Goal: Task Accomplishment & Management: Manage account settings

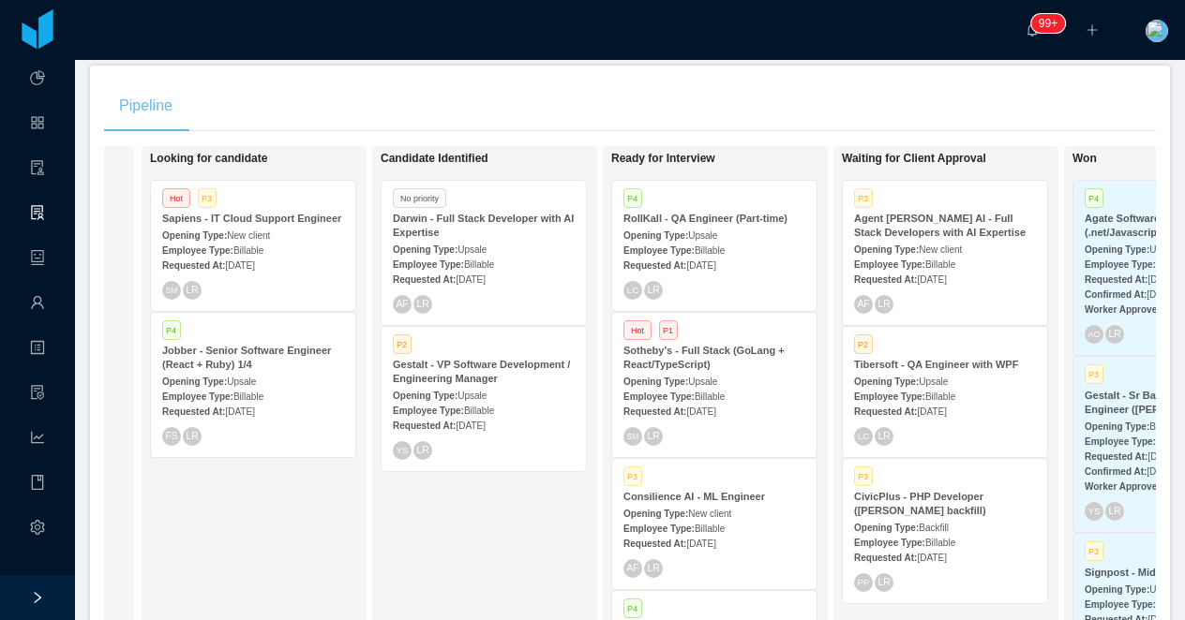
click at [526, 230] on div "Darwin - Full Stack Developer with AI Expertise" at bounding box center [484, 226] width 182 height 28
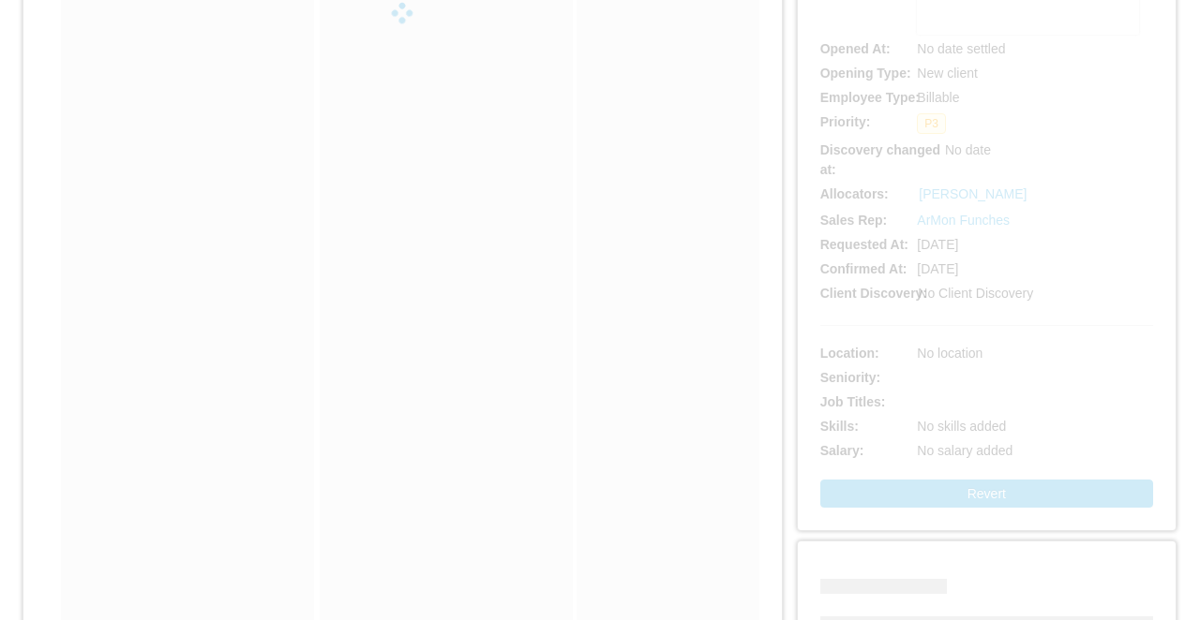
scroll to position [479, 0]
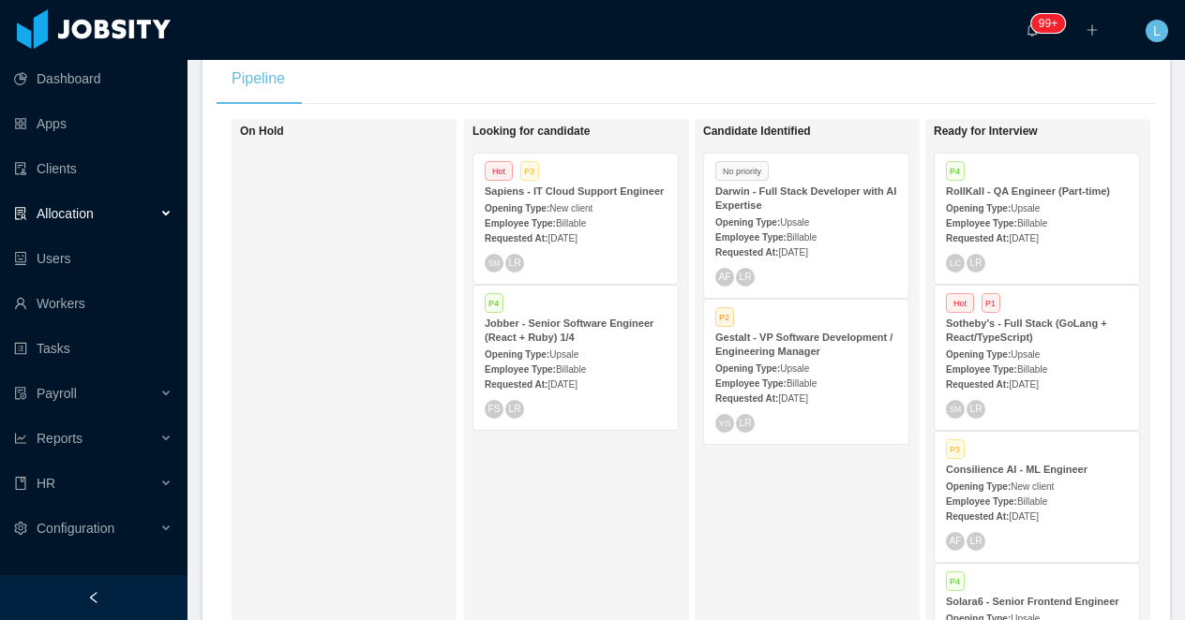
scroll to position [426, 0]
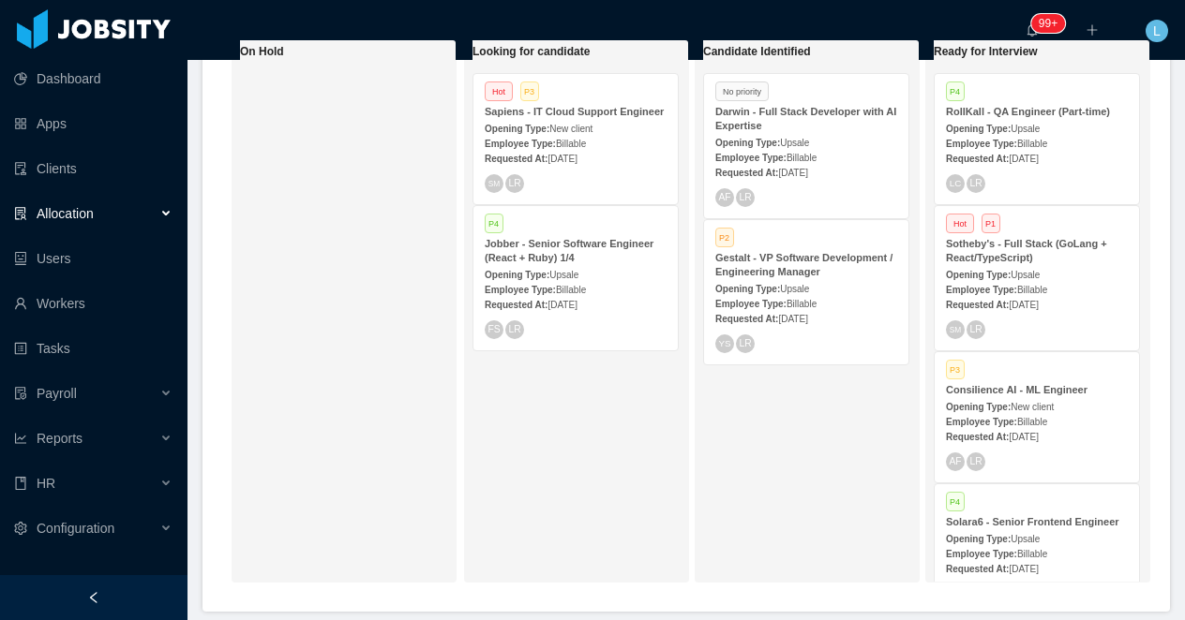
click at [760, 141] on strong "Opening Type:" at bounding box center [747, 143] width 65 height 10
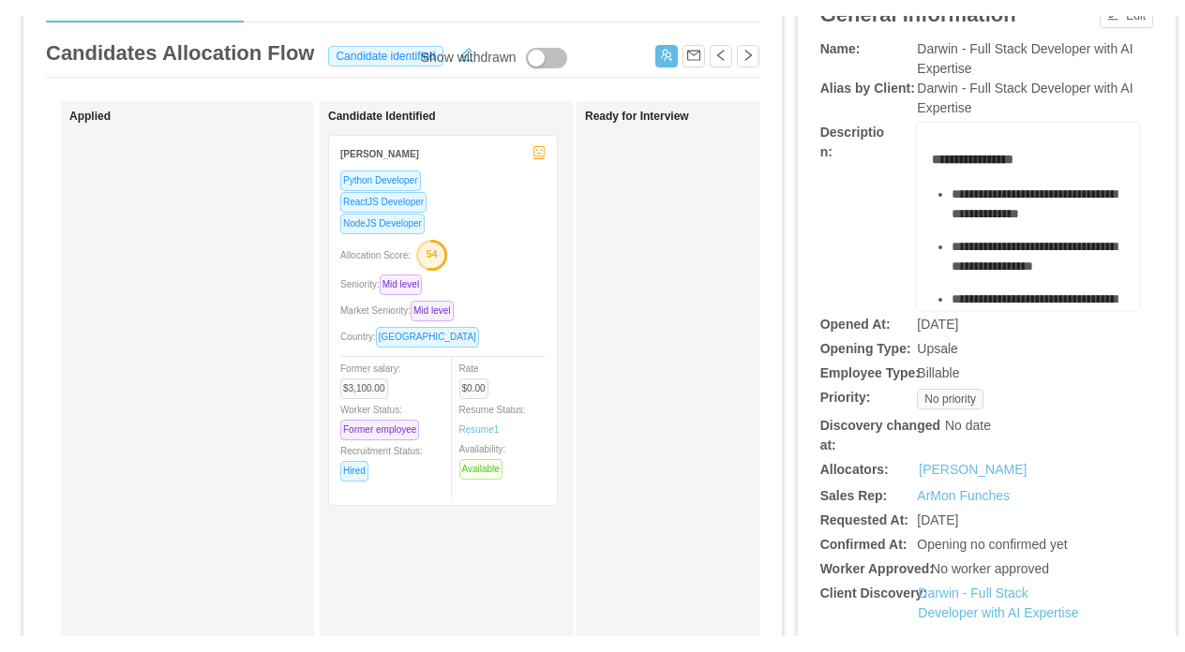
scroll to position [115, 0]
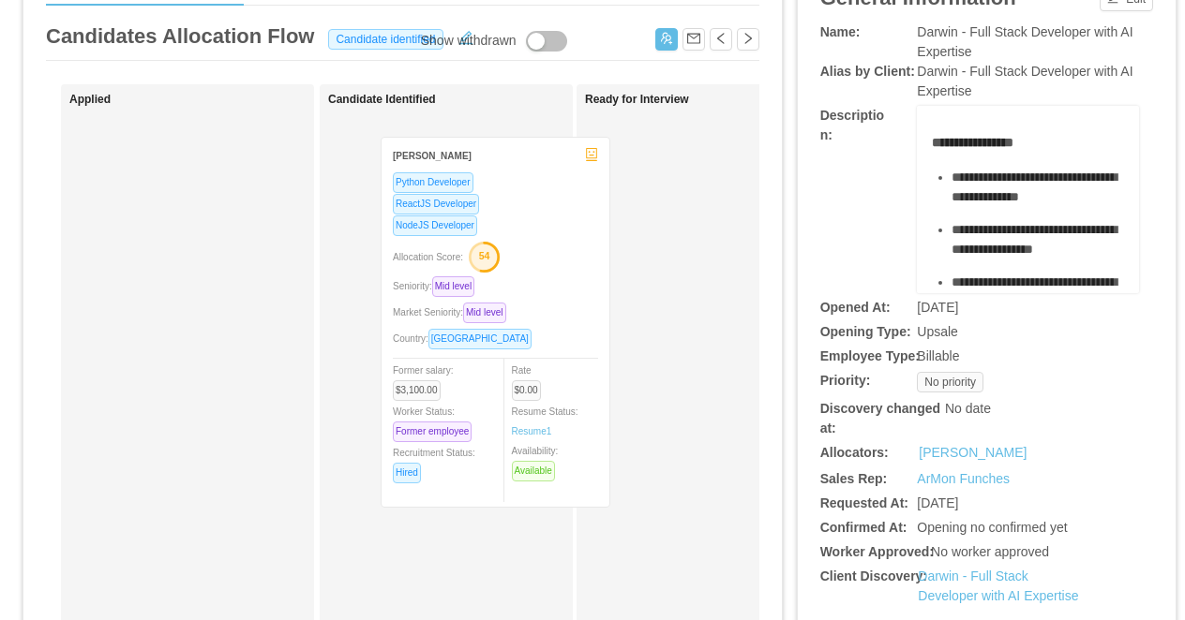
drag, startPoint x: 505, startPoint y: 217, endPoint x: 535, endPoint y: 229, distance: 32.4
click at [535, 229] on div "Candidate Identified Agustin Ariel Bustamante Python Developer ReactJS Develope…" at bounding box center [459, 553] width 262 height 920
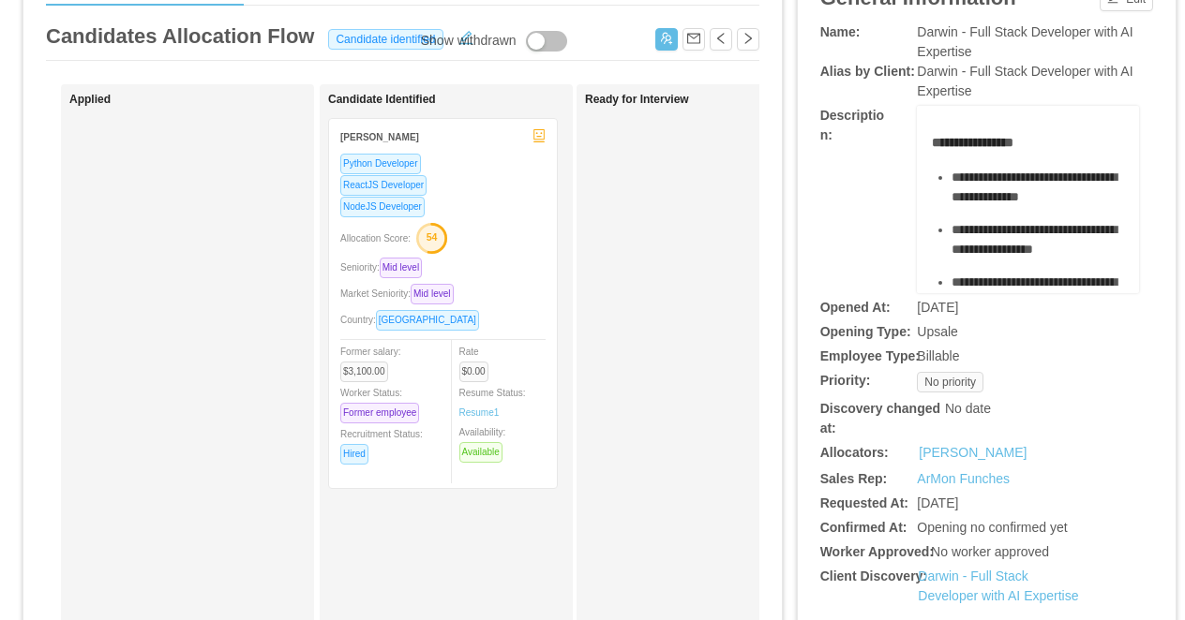
click at [502, 196] on div "NodeJS Developer" at bounding box center [442, 207] width 205 height 22
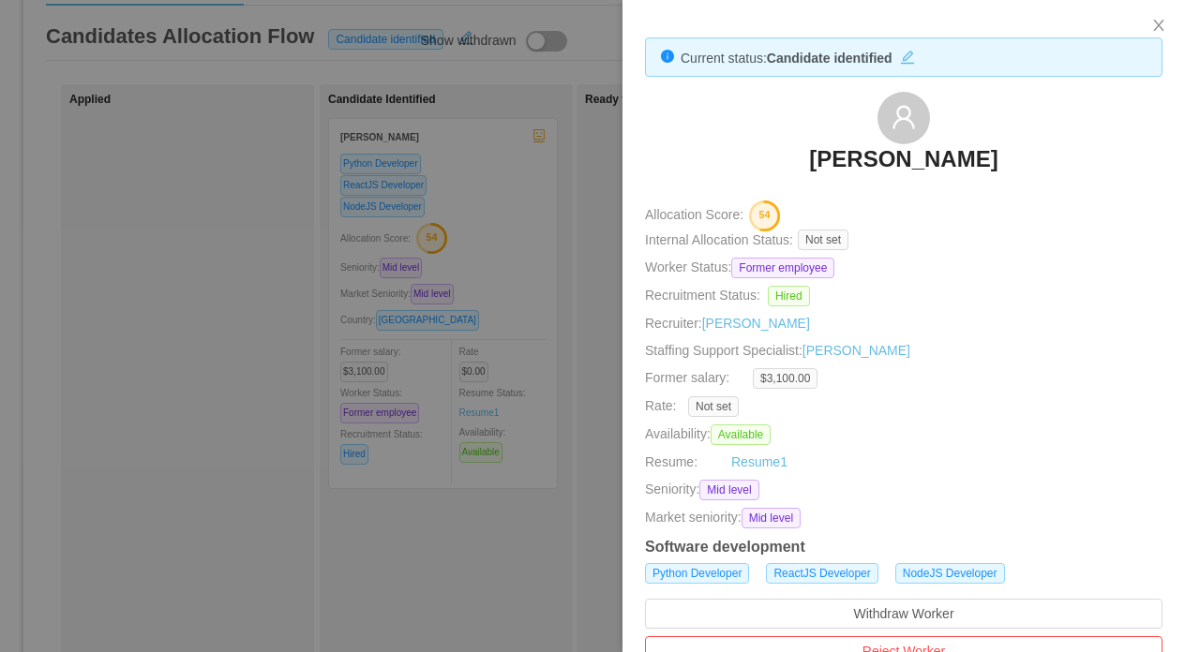
click at [482, 203] on div at bounding box center [592, 326] width 1185 height 652
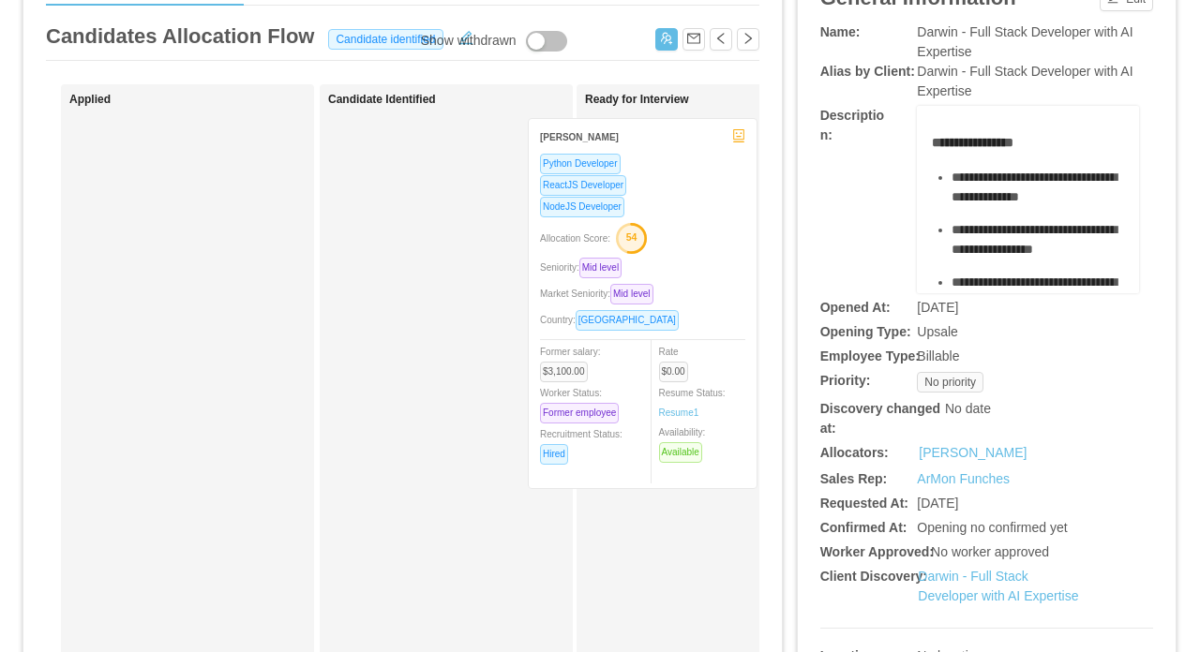
drag, startPoint x: 484, startPoint y: 194, endPoint x: 682, endPoint y: 198, distance: 198.7
click at [683, 194] on div "Applied Candidate Identified Agustin Ariel Bustamante Python Developer ReactJS …" at bounding box center [402, 560] width 713 height 952
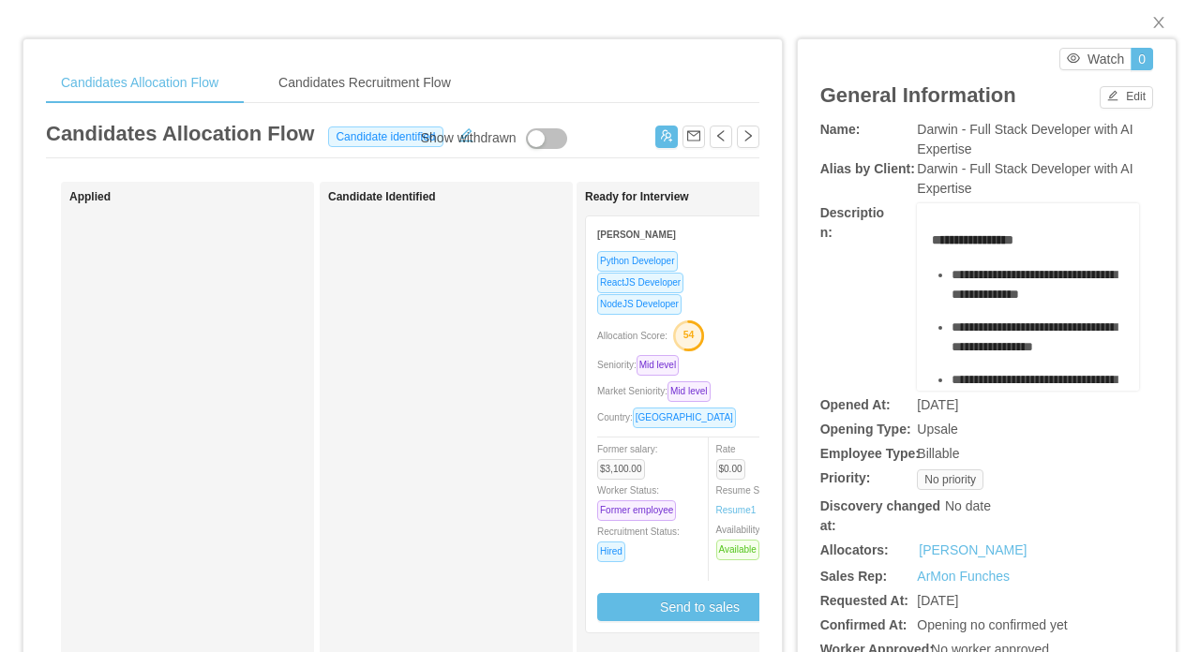
scroll to position [0, 0]
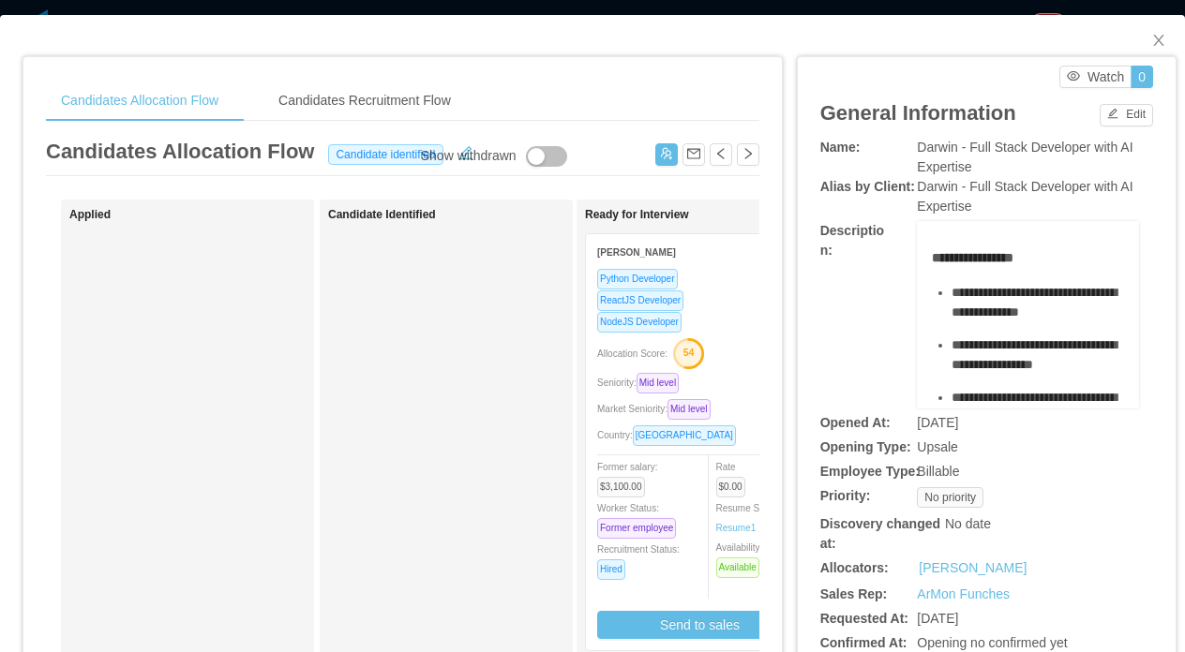
click at [662, 7] on div "**********" at bounding box center [592, 326] width 1185 height 652
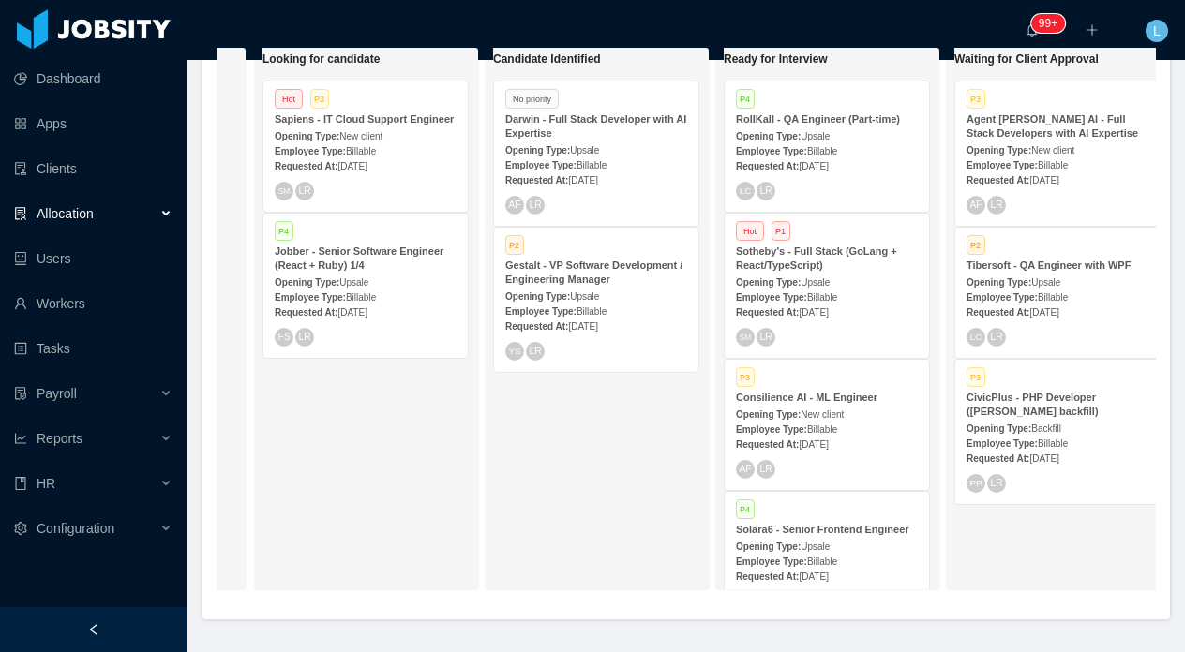
scroll to position [0, 287]
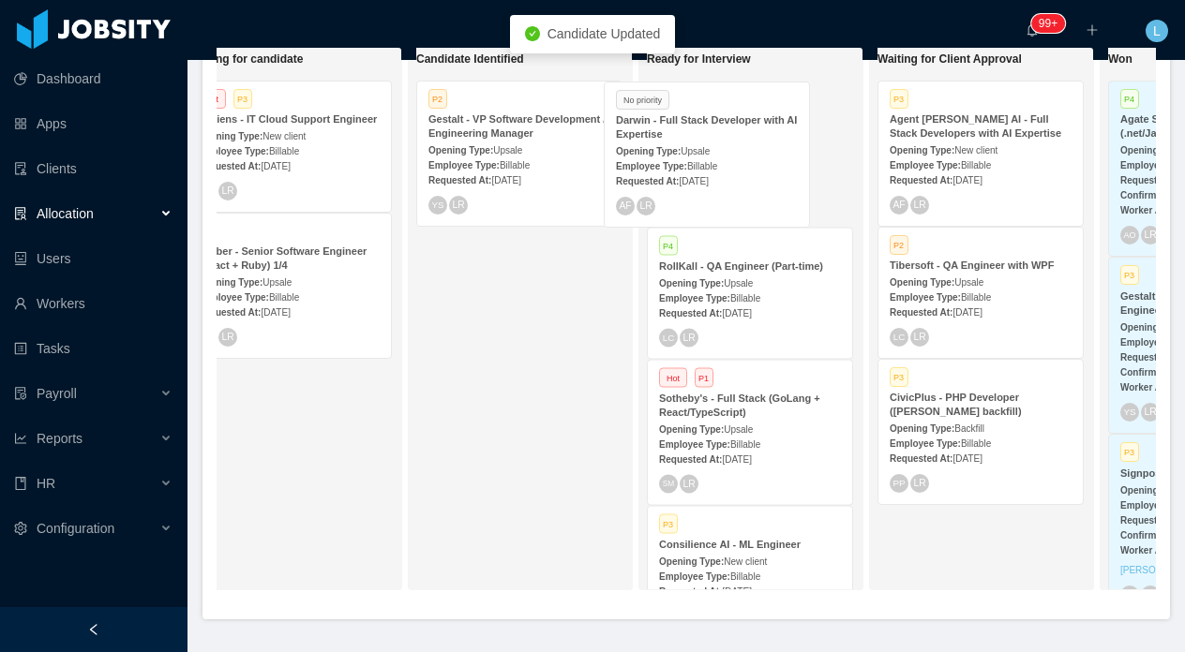
drag, startPoint x: 534, startPoint y: 139, endPoint x: 722, endPoint y: 140, distance: 187.5
click at [722, 140] on div "On Hold Looking for candidate Hot P3 Sapiens - IT Cloud Support Engineer Openin…" at bounding box center [686, 326] width 939 height 559
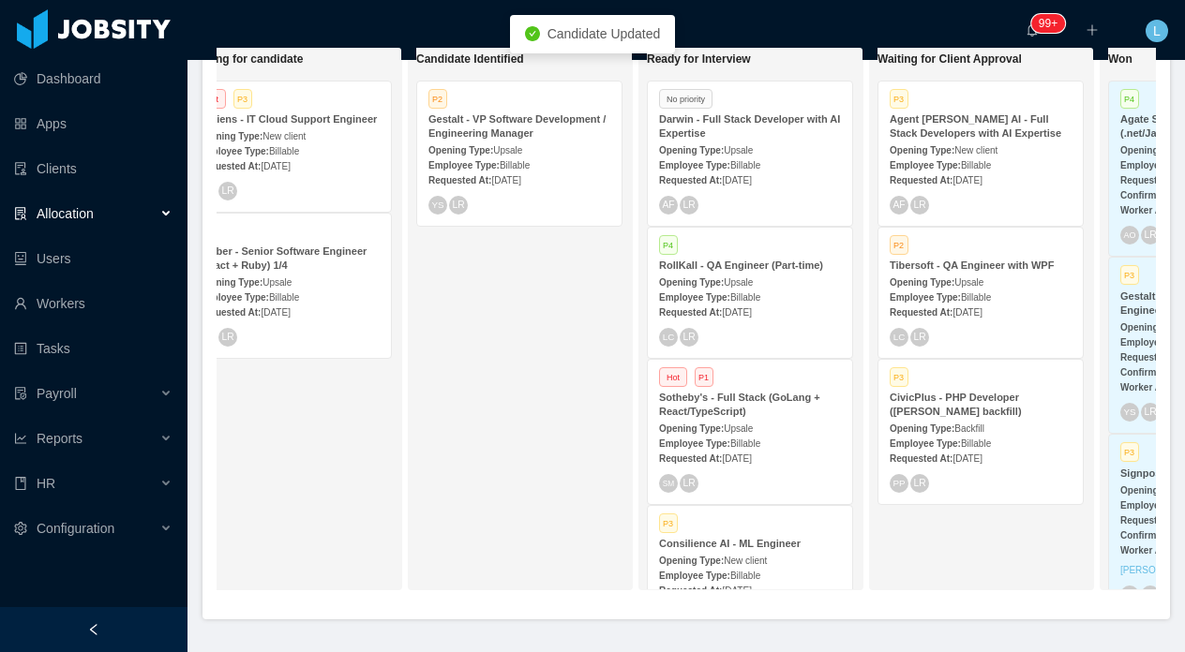
scroll to position [0, 430]
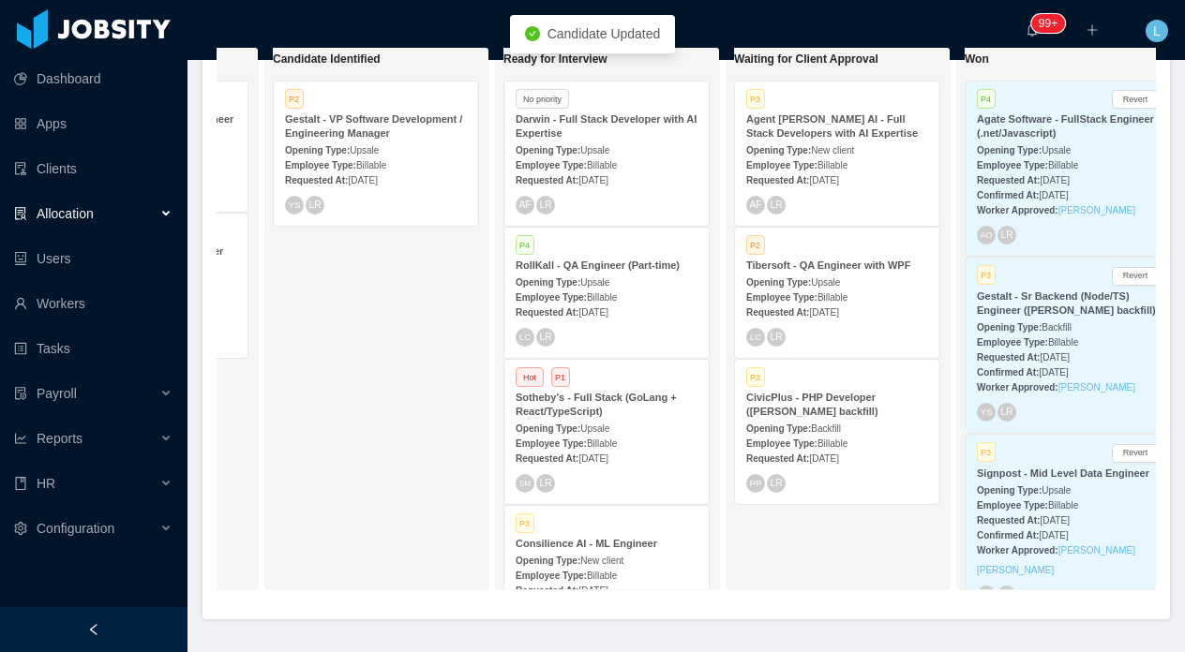
click at [599, 129] on div "Darwin - Full Stack Developer with AI Expertise" at bounding box center [607, 126] width 182 height 28
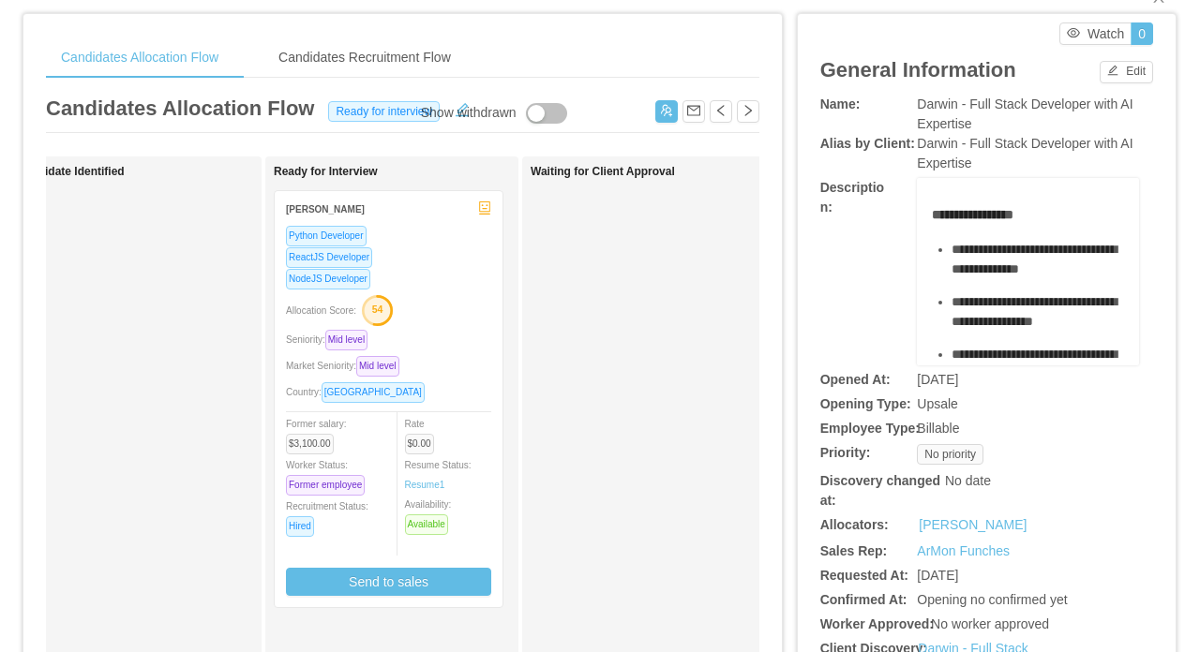
scroll to position [69, 0]
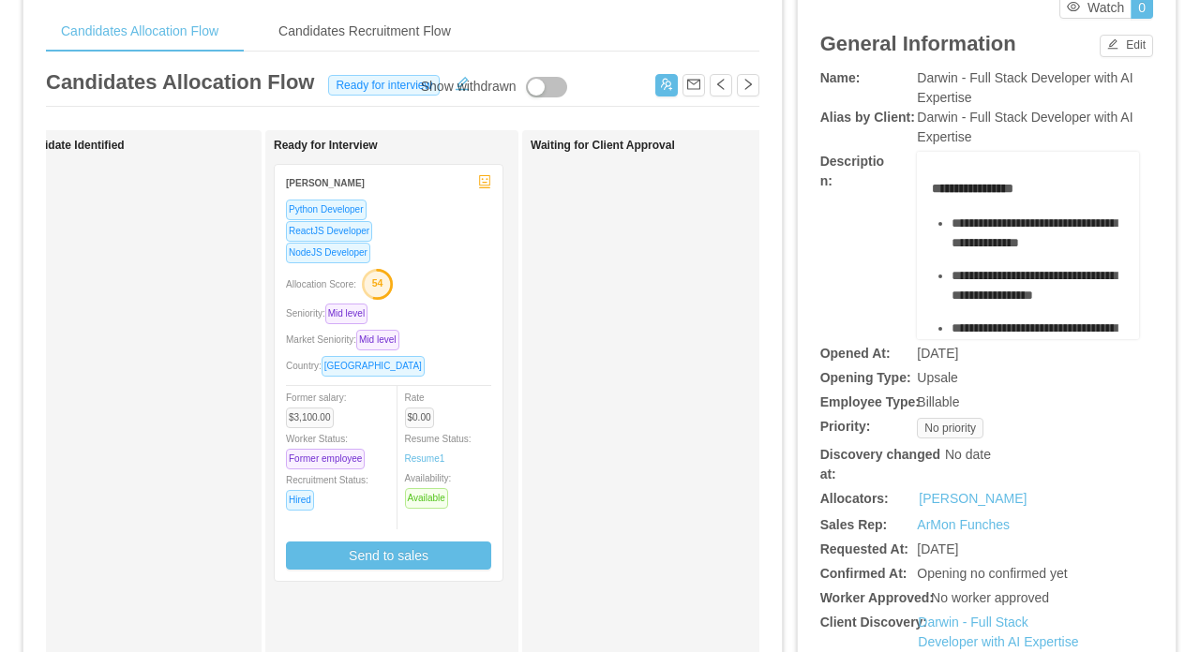
click at [487, 180] on icon "robot" at bounding box center [484, 181] width 13 height 13
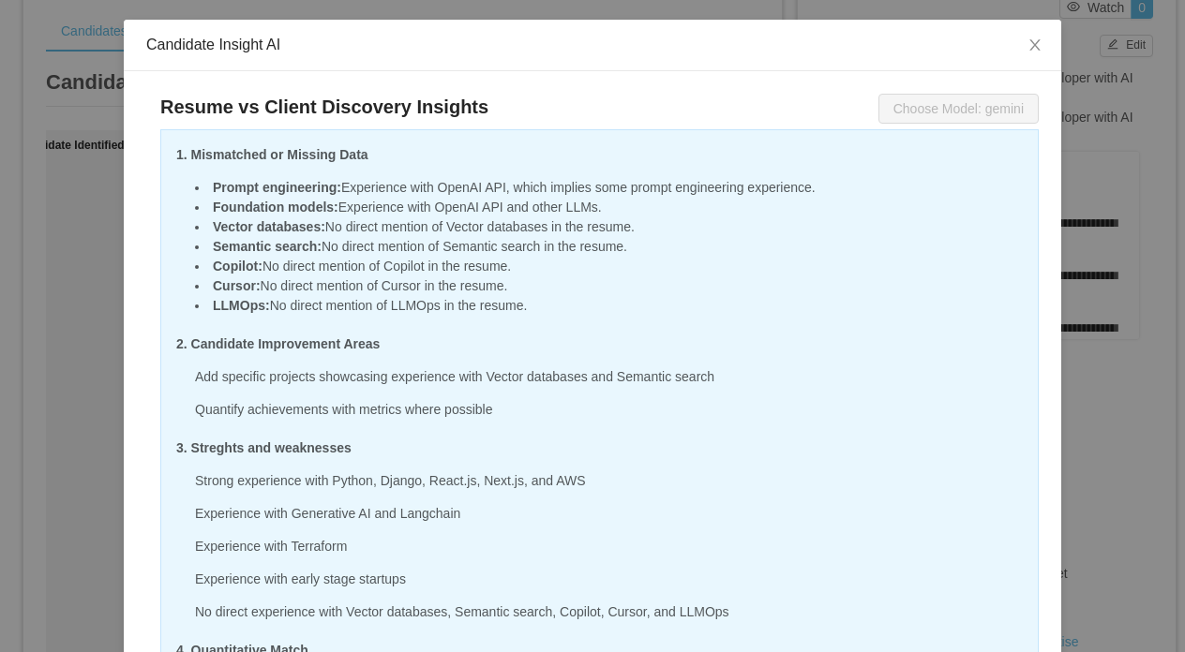
scroll to position [24, 0]
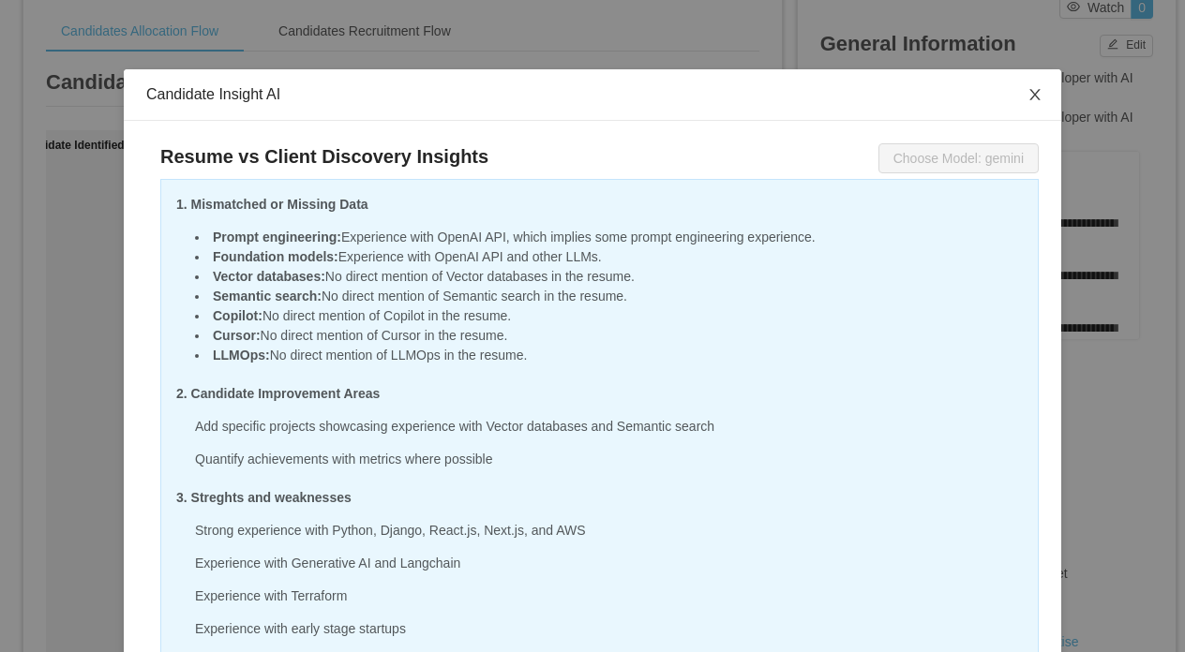
click at [1043, 91] on span "Close" at bounding box center [1035, 95] width 52 height 52
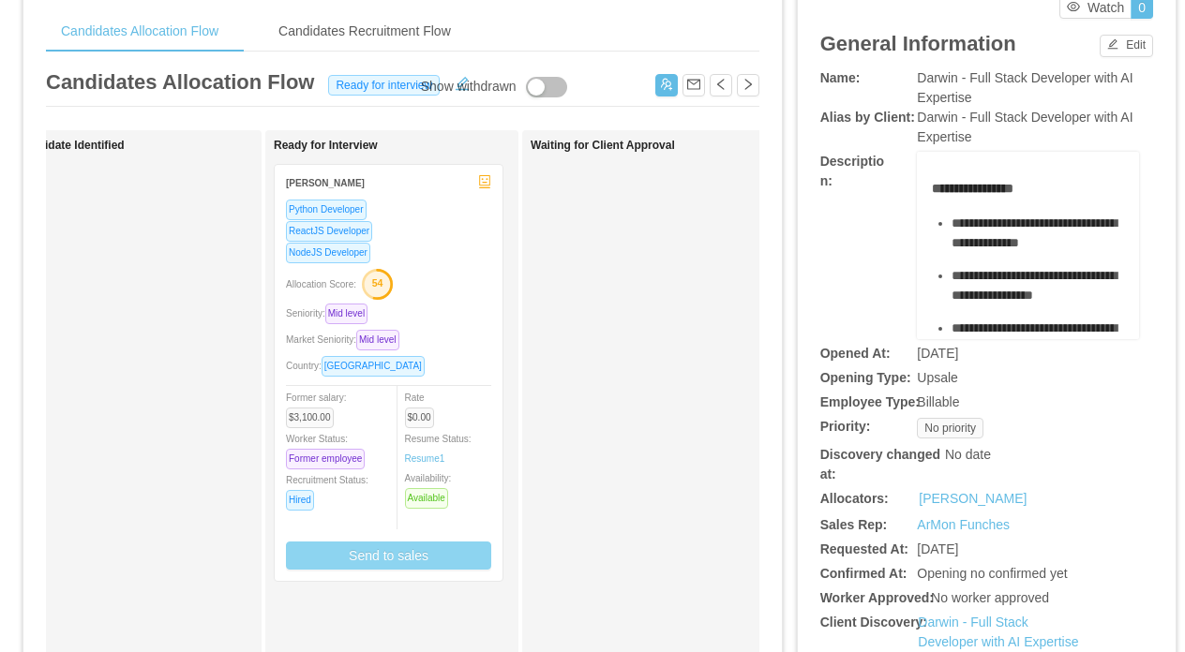
click at [381, 560] on button "Send to sales" at bounding box center [388, 556] width 205 height 28
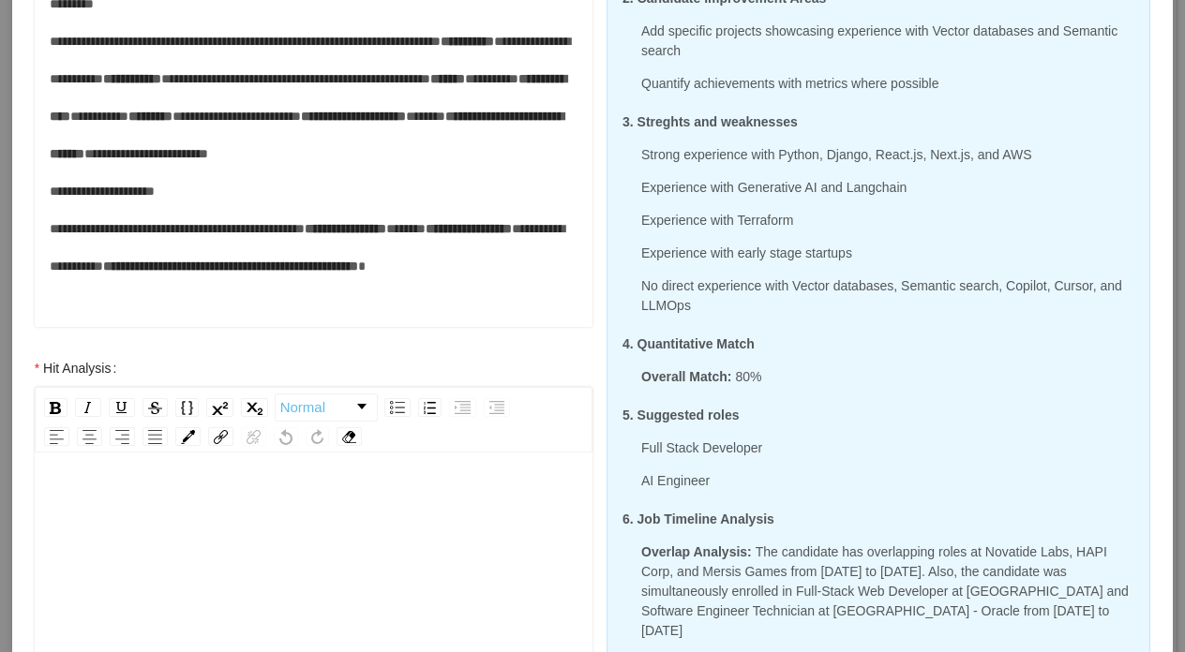
scroll to position [492, 0]
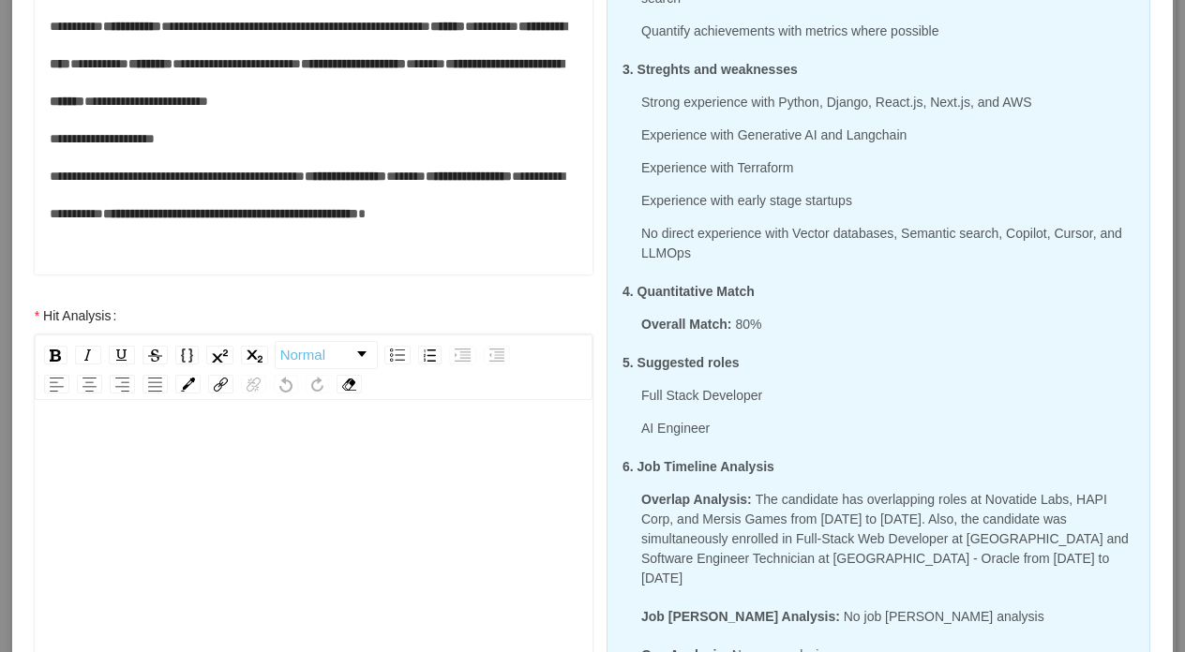
click at [366, 522] on div "rdw-editor" at bounding box center [314, 596] width 529 height 328
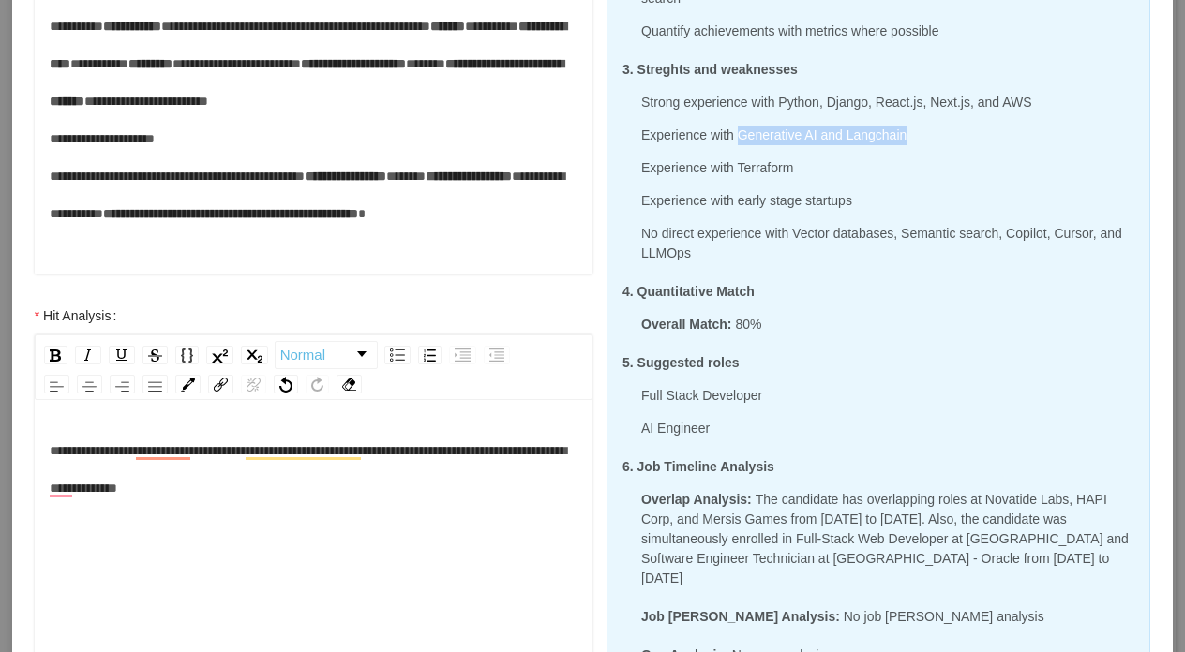
drag, startPoint x: 952, startPoint y: 141, endPoint x: 740, endPoint y: 144, distance: 212.8
click at [740, 144] on p "Experience with Generative AI and Langchain" at bounding box center [887, 136] width 493 height 20
copy p "Generative AI and Langchain"
click at [300, 489] on div "**********" at bounding box center [314, 469] width 529 height 75
click at [170, 489] on span "**********" at bounding box center [308, 469] width 516 height 51
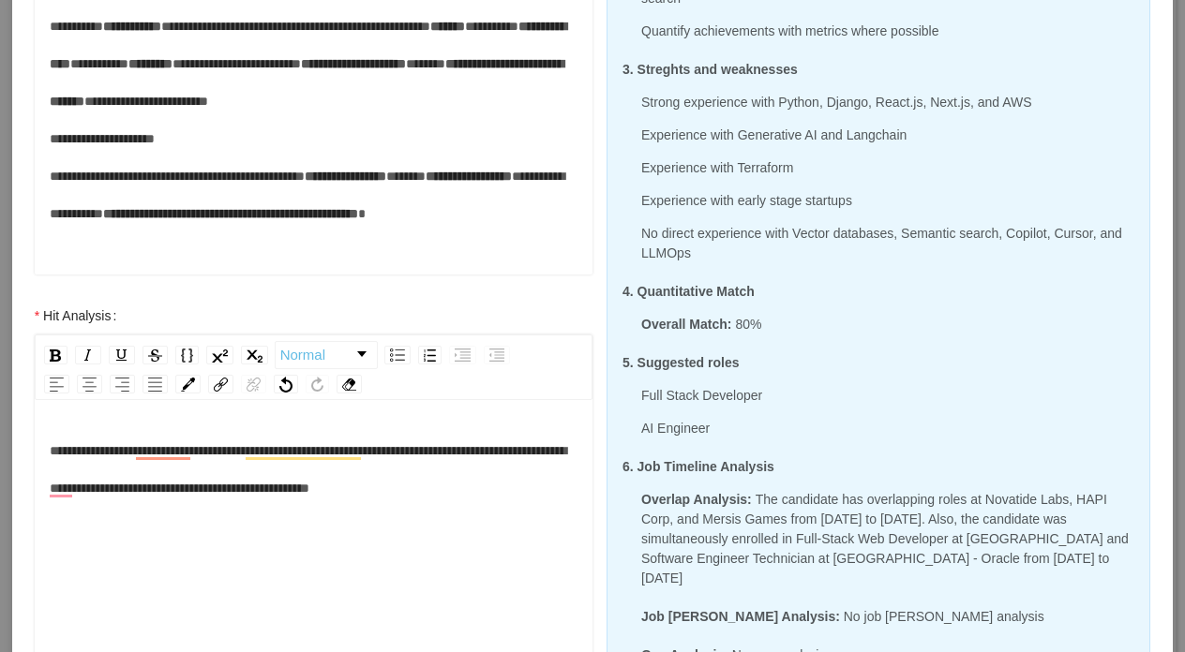
click at [547, 495] on div "**********" at bounding box center [314, 469] width 529 height 75
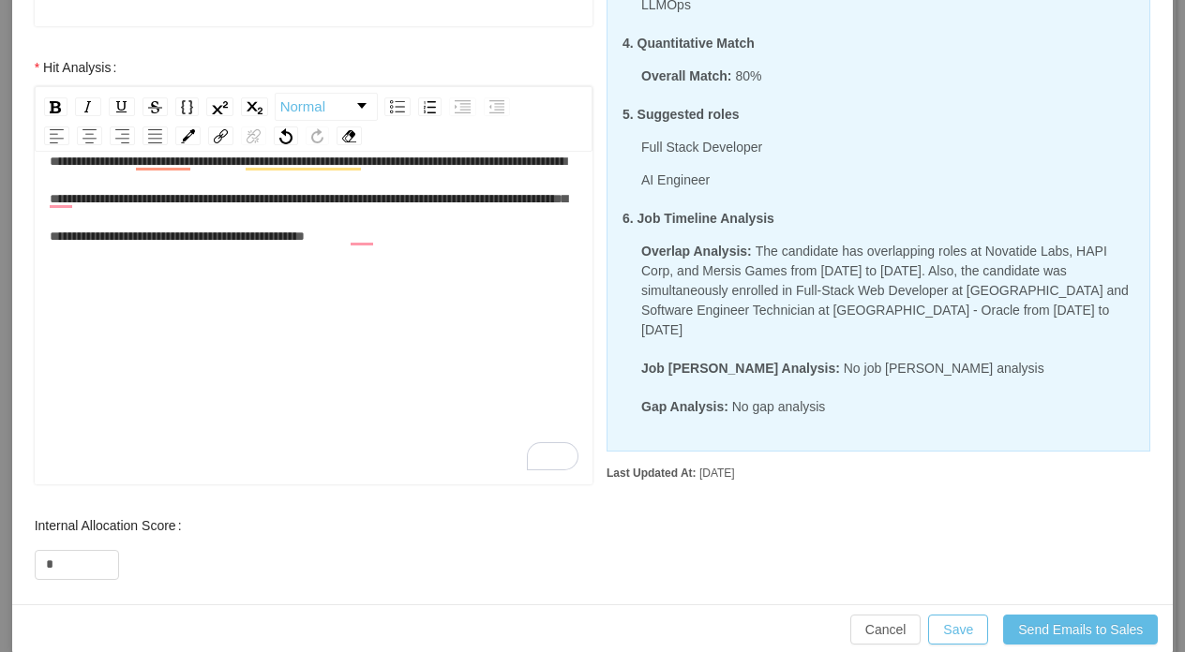
scroll to position [741, 0]
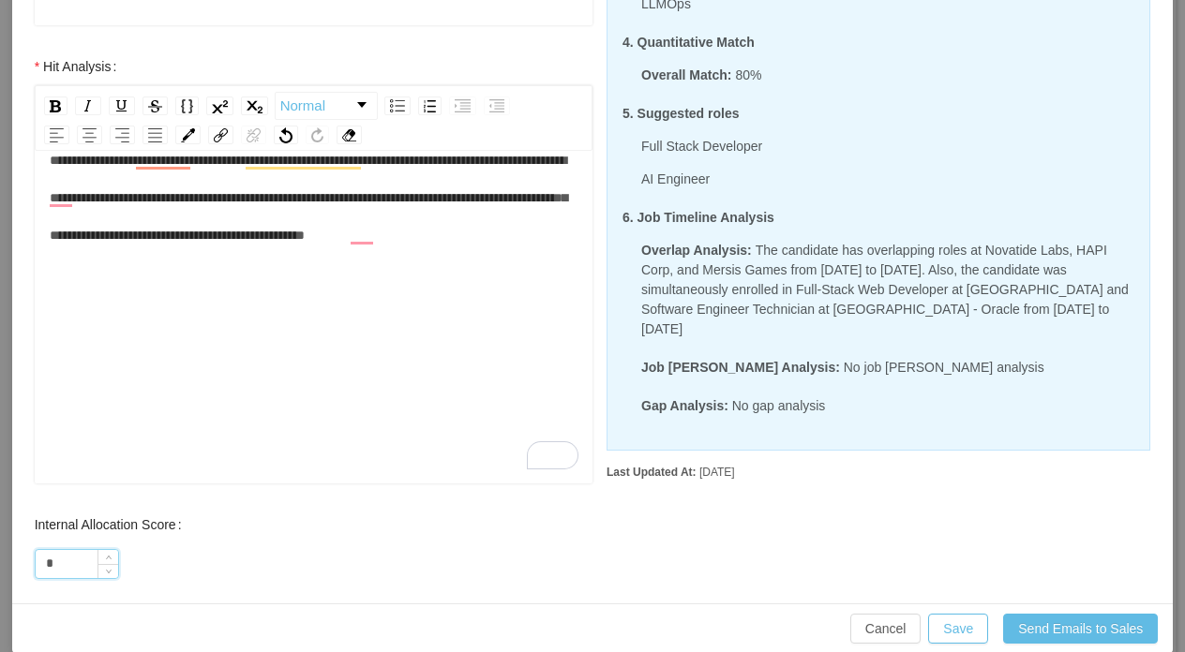
drag, startPoint x: 67, startPoint y: 561, endPoint x: 37, endPoint y: 561, distance: 30.0
click at [37, 561] on input "*" at bounding box center [77, 564] width 82 height 28
type input "**"
click at [958, 620] on button "Save" at bounding box center [958, 629] width 60 height 30
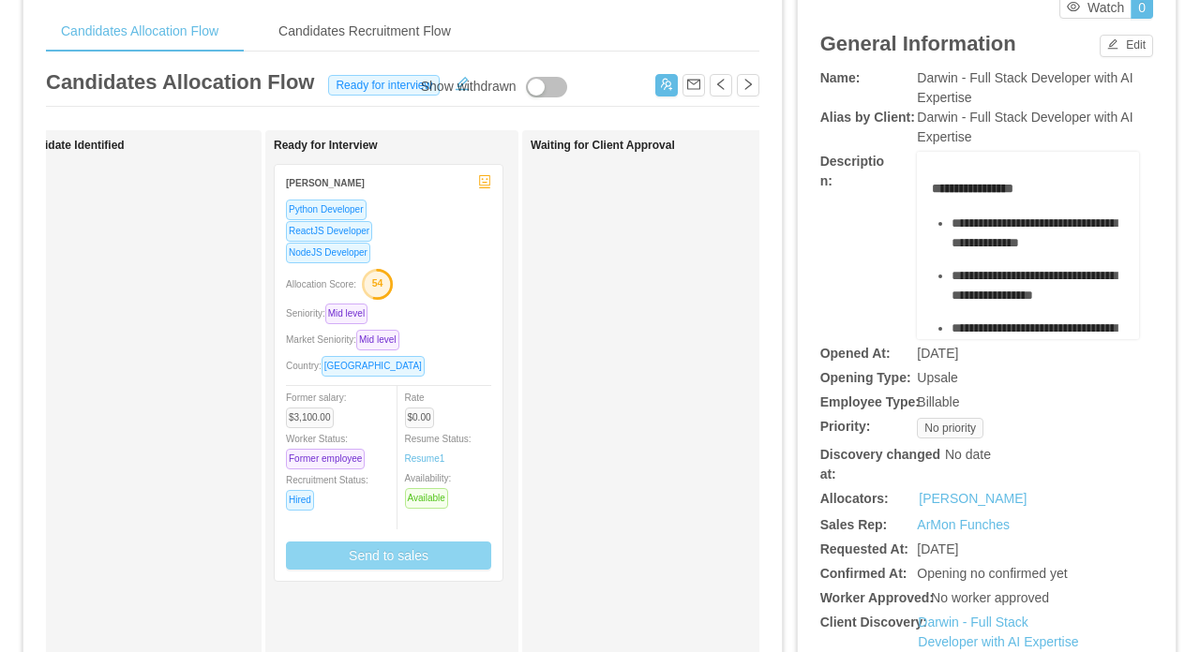
scroll to position [671, 0]
click at [457, 250] on div "NodeJS Developer" at bounding box center [388, 253] width 205 height 22
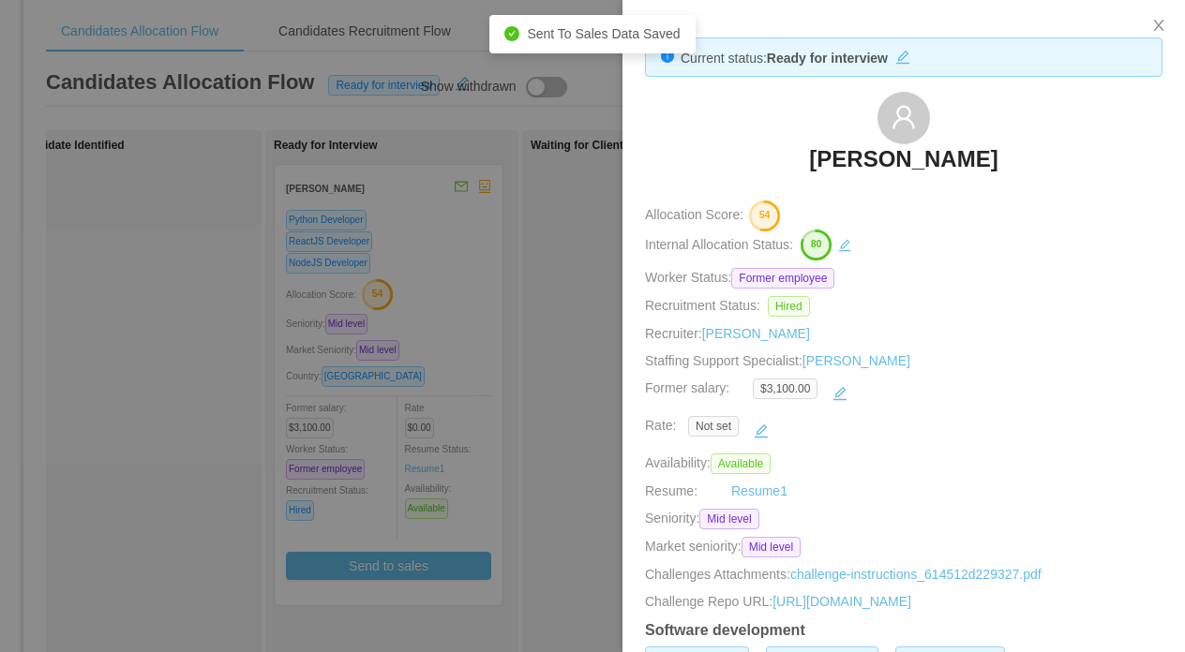
drag, startPoint x: 1057, startPoint y: 154, endPoint x: 724, endPoint y: 154, distance: 333.7
click at [724, 154] on div "Agustin Ariel Bustamante" at bounding box center [903, 139] width 517 height 94
copy h3 "Agustin Ariel Bustamante"
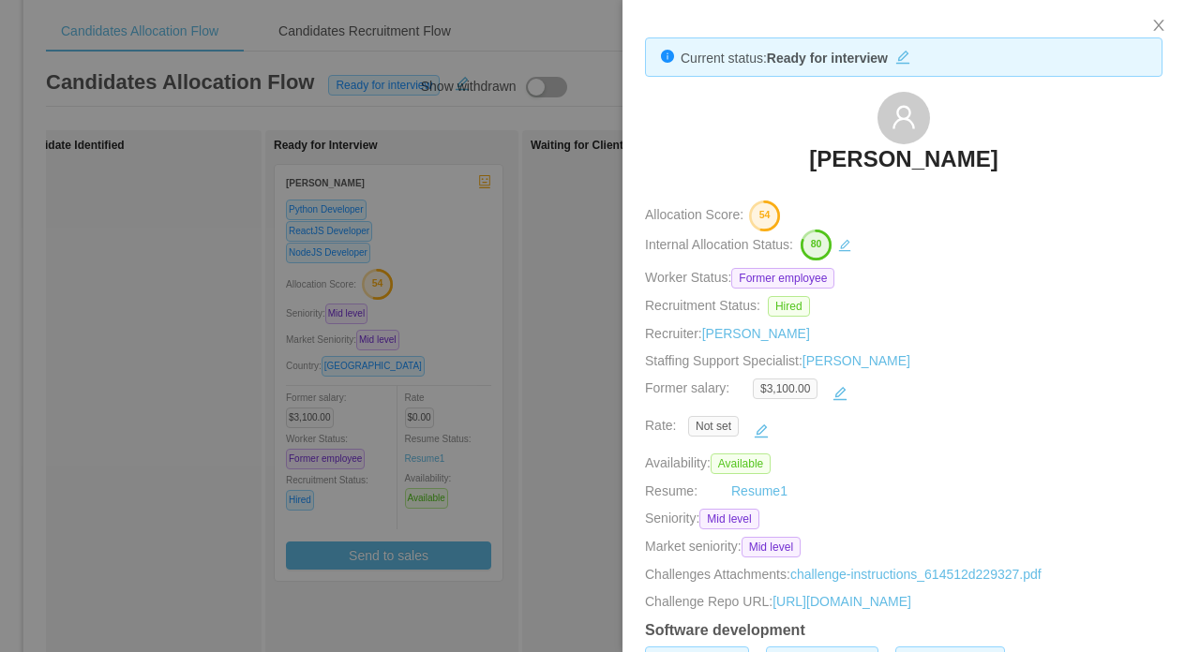
click at [544, 18] on div at bounding box center [592, 326] width 1185 height 652
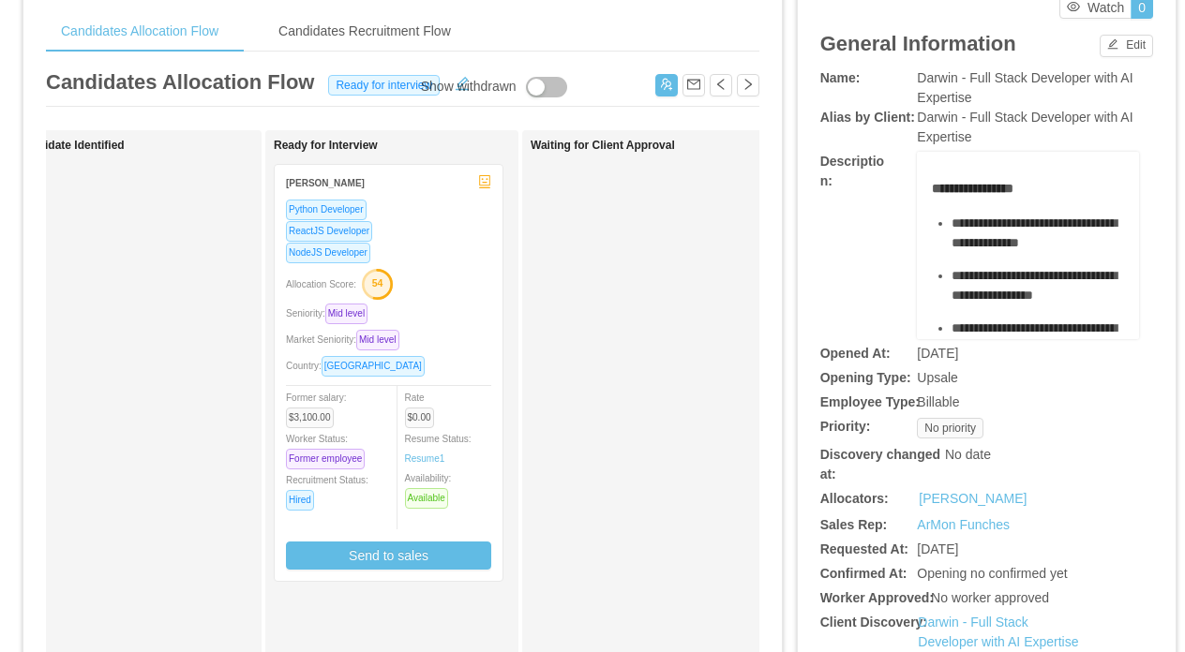
scroll to position [0, 0]
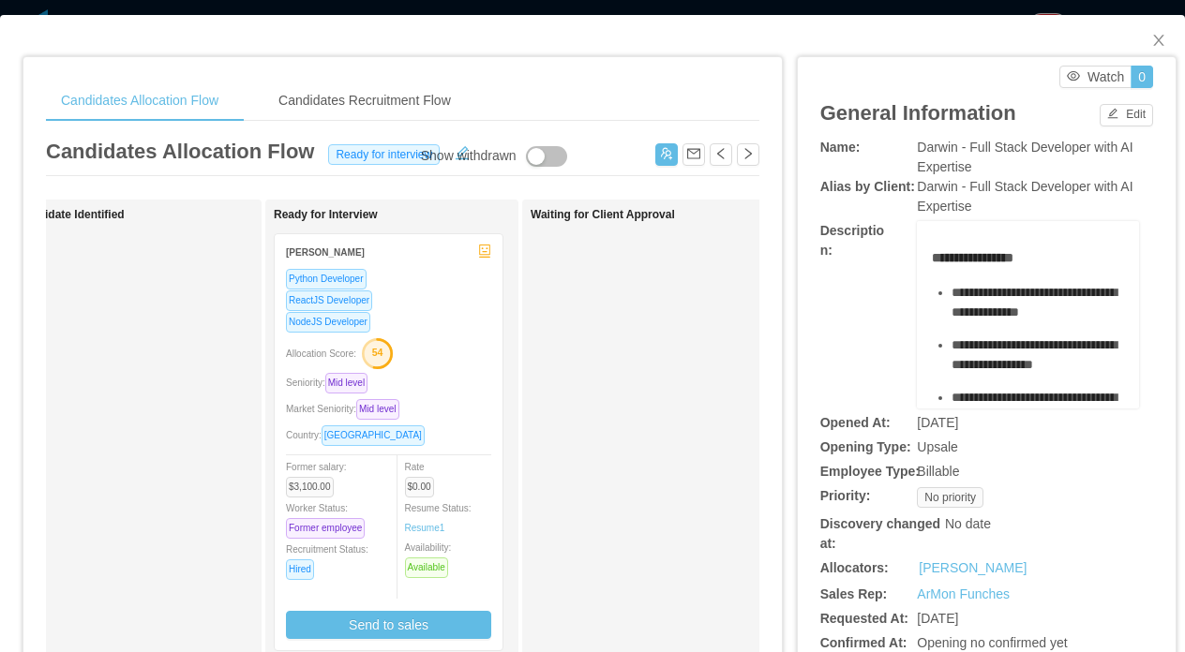
click at [725, 7] on div "Candidates Allocation Flow Candidates Recruitment Flow Candidates Allocation Fl…" at bounding box center [592, 326] width 1185 height 652
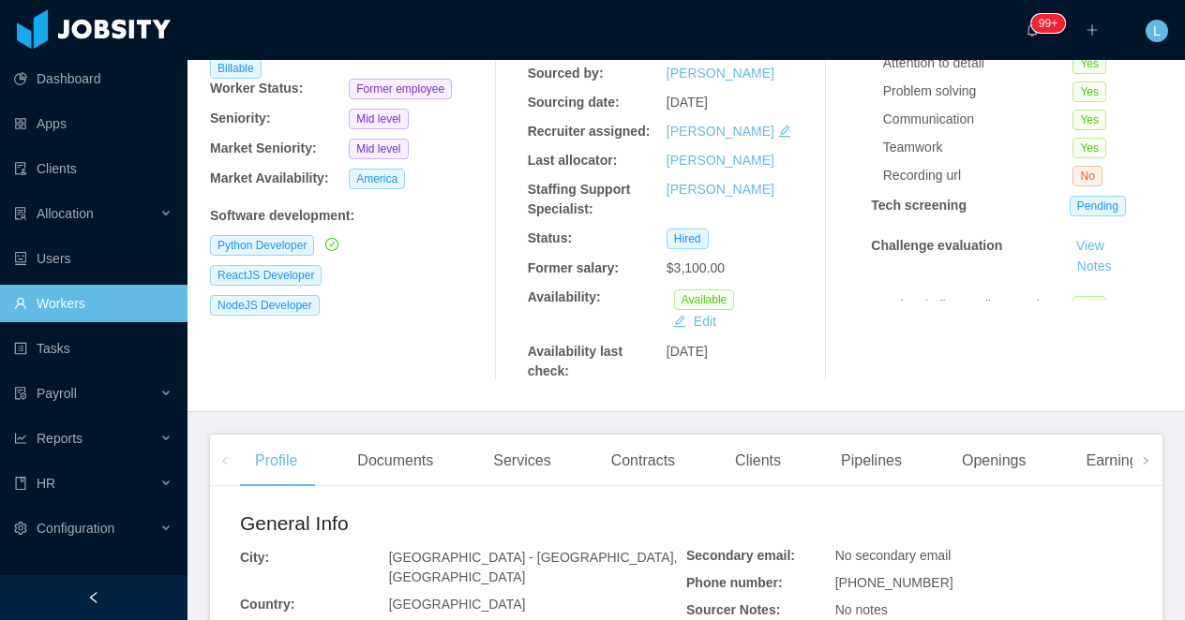
scroll to position [270, 0]
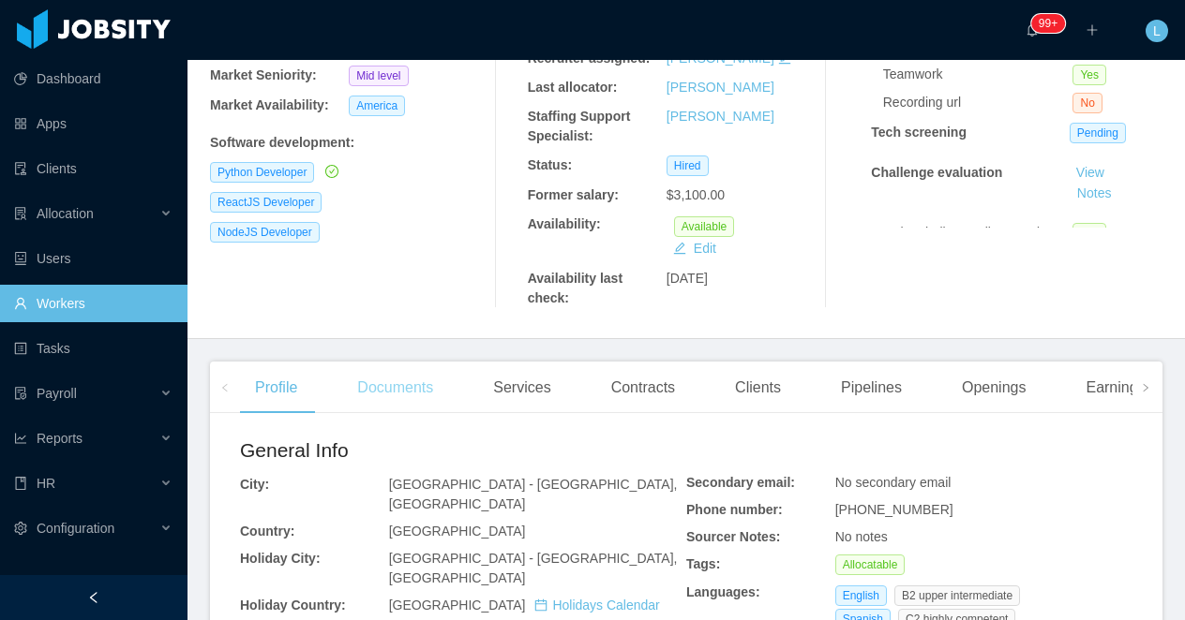
click at [392, 391] on div "Documents" at bounding box center [395, 388] width 106 height 52
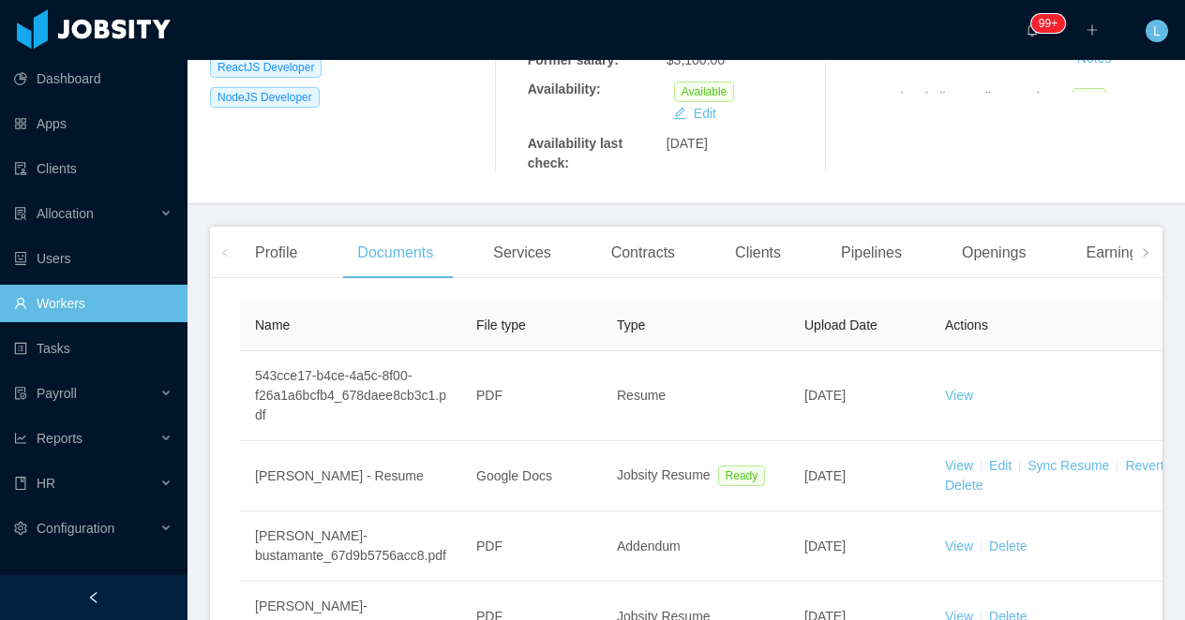
scroll to position [478, 0]
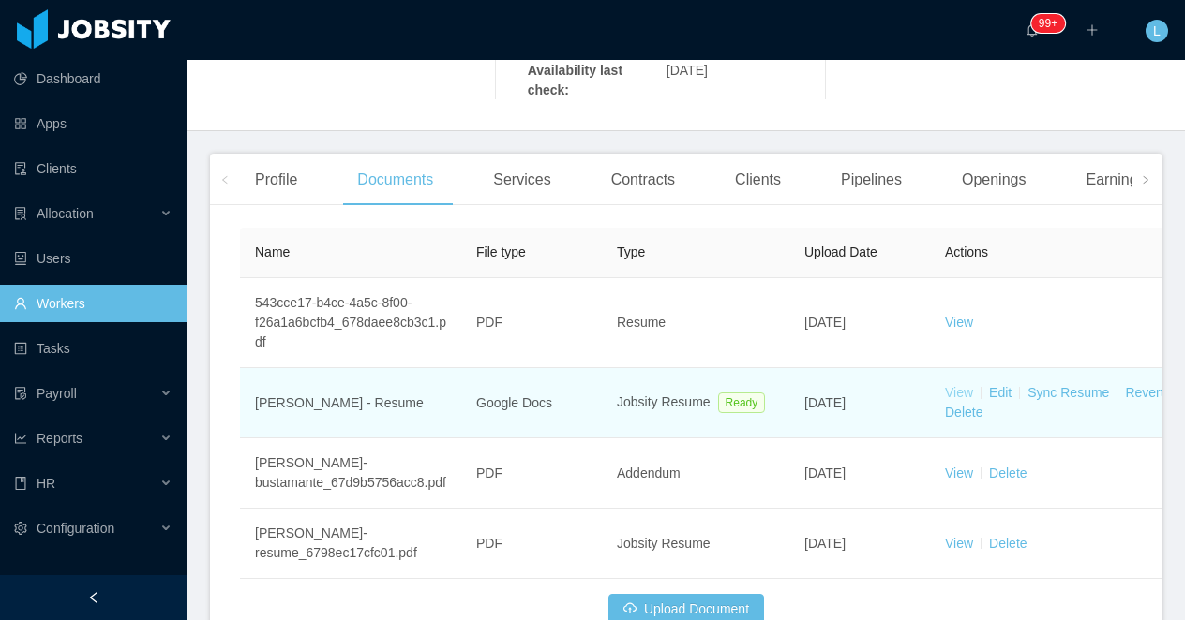
click at [964, 390] on link "View" at bounding box center [959, 392] width 28 height 15
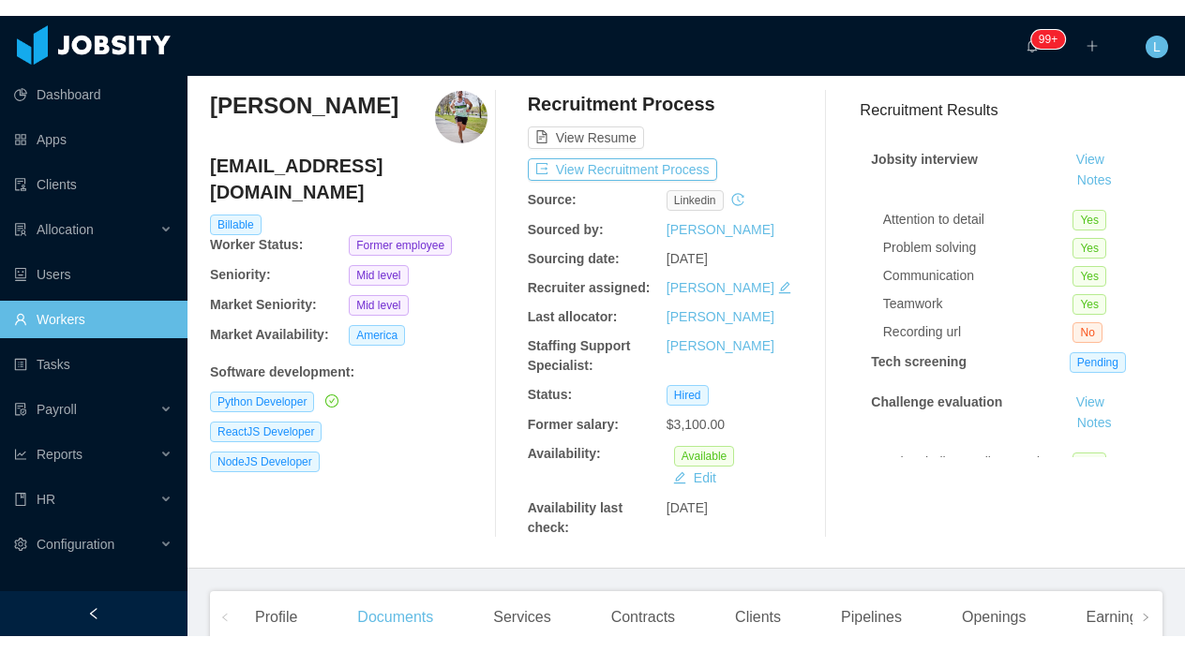
scroll to position [60, 0]
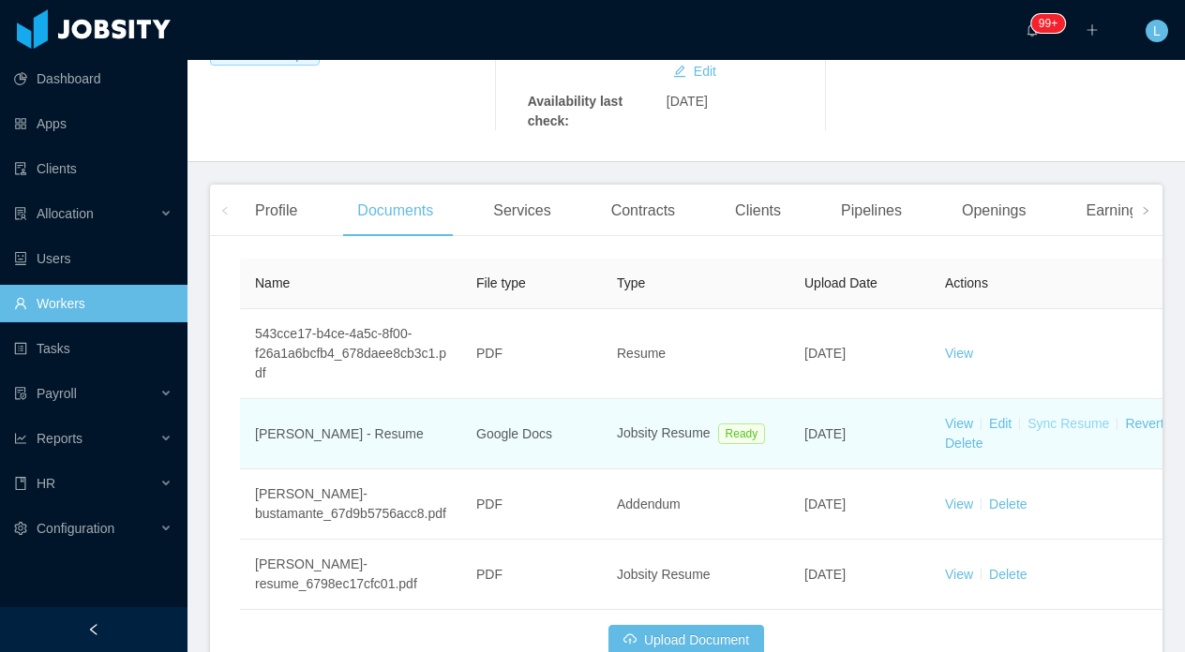
click at [1054, 426] on link "Sync Resume" at bounding box center [1068, 423] width 82 height 15
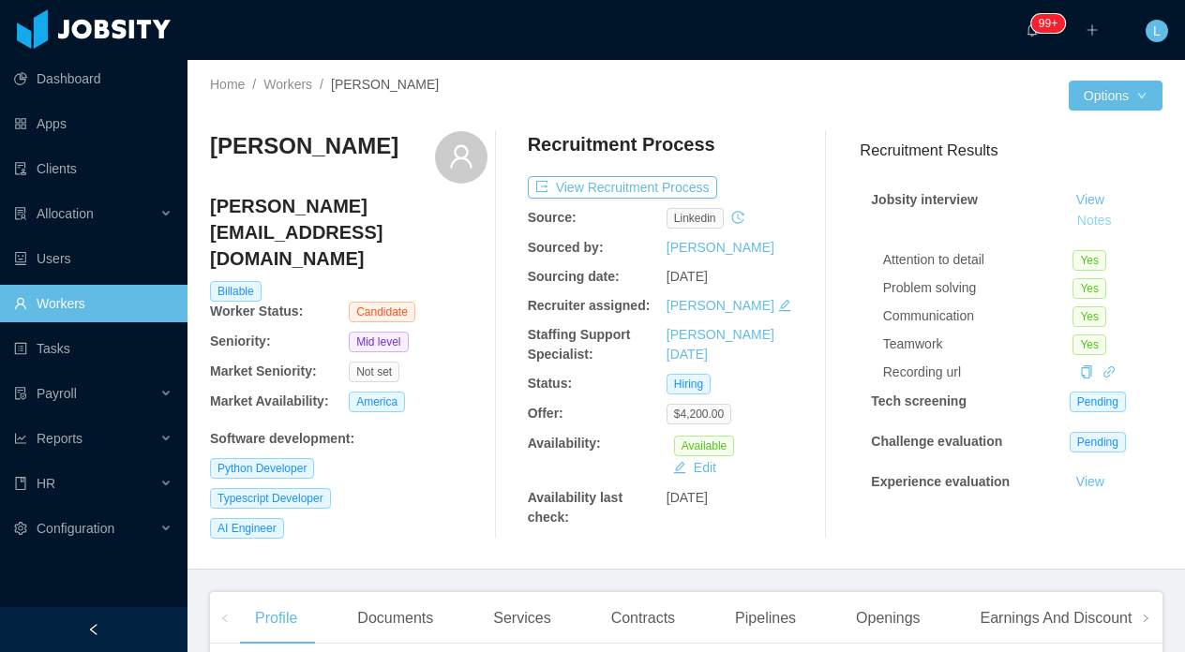
click at [1106, 221] on button "Notes" at bounding box center [1094, 221] width 50 height 22
